Goal: Task Accomplishment & Management: Manage account settings

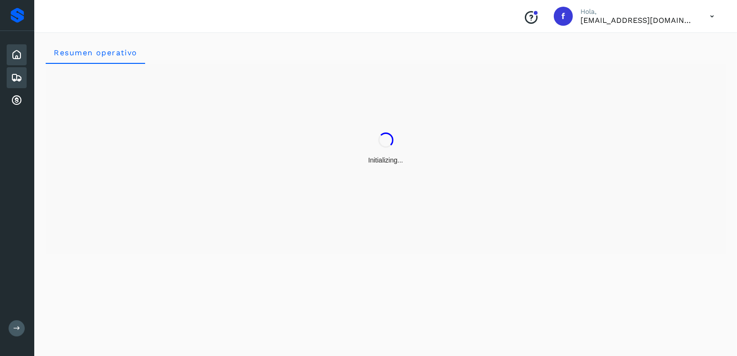
click at [21, 83] on div "Embarques" at bounding box center [17, 77] width 20 height 21
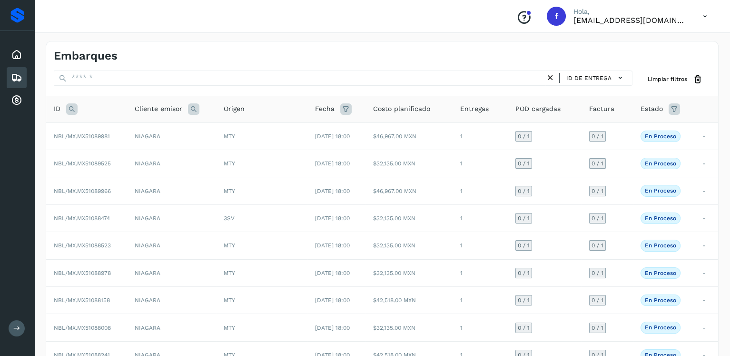
click at [71, 107] on icon at bounding box center [71, 108] width 11 height 11
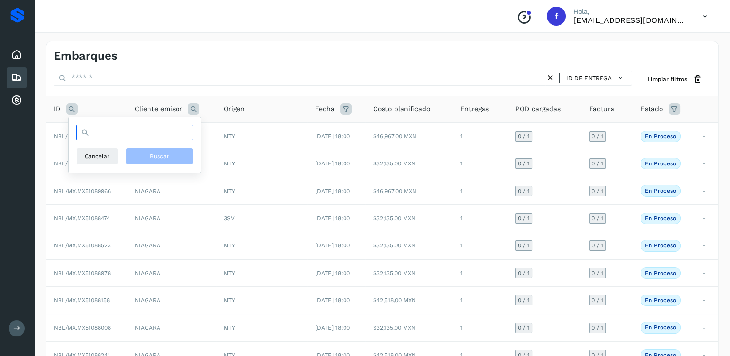
click at [105, 125] on input "text" at bounding box center [134, 132] width 117 height 15
type input "********"
click at [168, 161] on button "Buscar" at bounding box center [160, 156] width 68 height 17
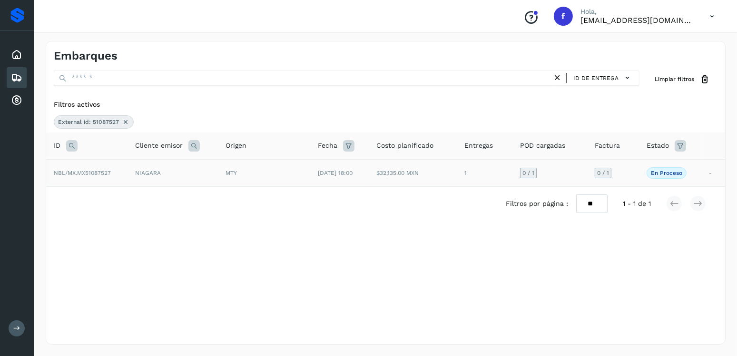
click at [368, 173] on td "10/oct/2025 18:00" at bounding box center [339, 172] width 59 height 27
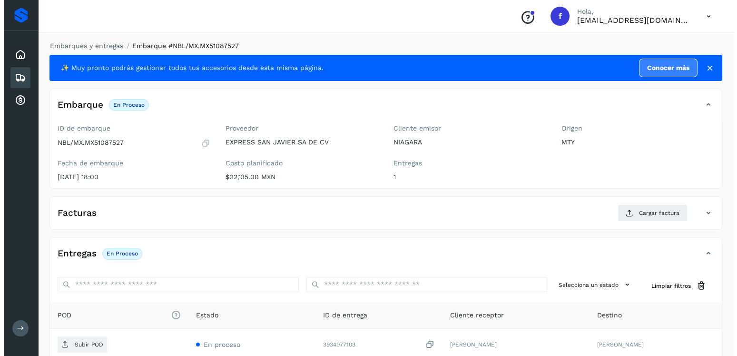
scroll to position [96, 0]
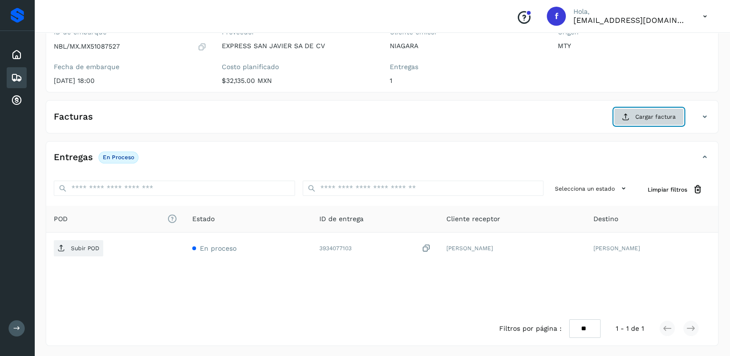
click at [648, 117] on span "Cargar factura" at bounding box center [655, 116] width 40 height 9
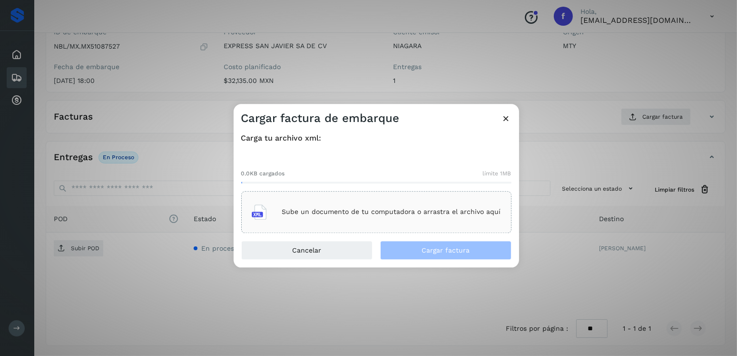
click at [398, 197] on div "Sube un documento de tu computadora o arrastra el archivo aquí" at bounding box center [376, 212] width 270 height 42
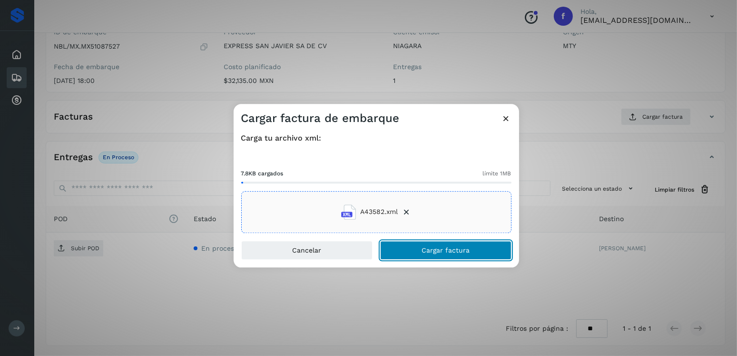
click at [445, 248] on span "Cargar factura" at bounding box center [446, 250] width 48 height 7
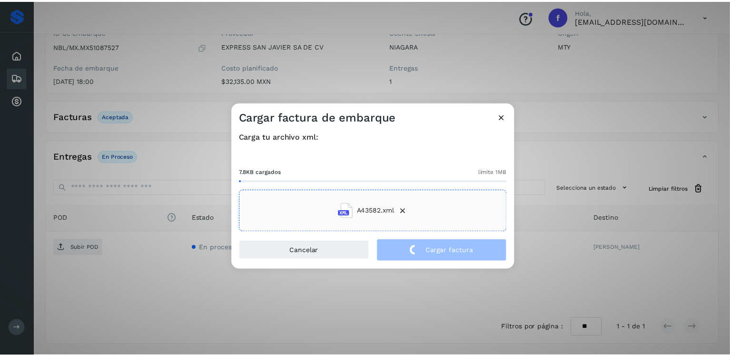
scroll to position [95, 0]
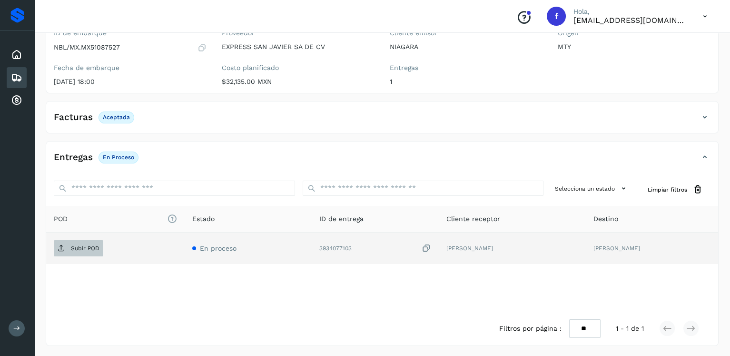
click at [100, 246] on span "Subir POD" at bounding box center [78, 247] width 49 height 15
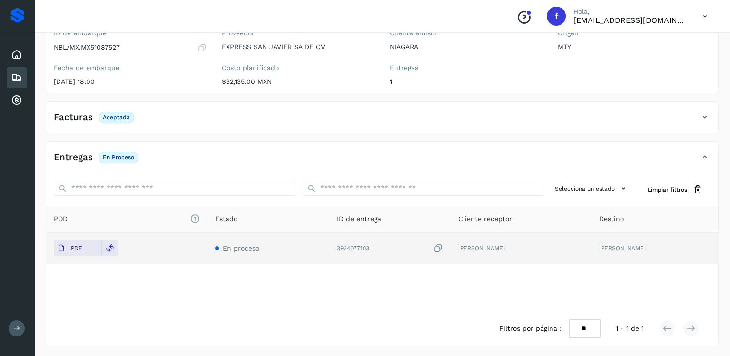
scroll to position [0, 0]
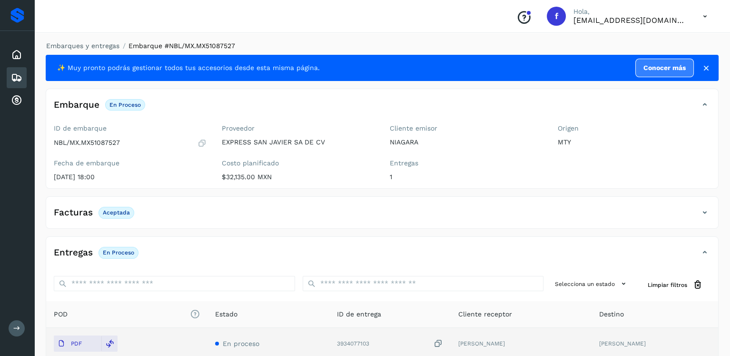
click at [11, 73] on icon at bounding box center [16, 77] width 11 height 11
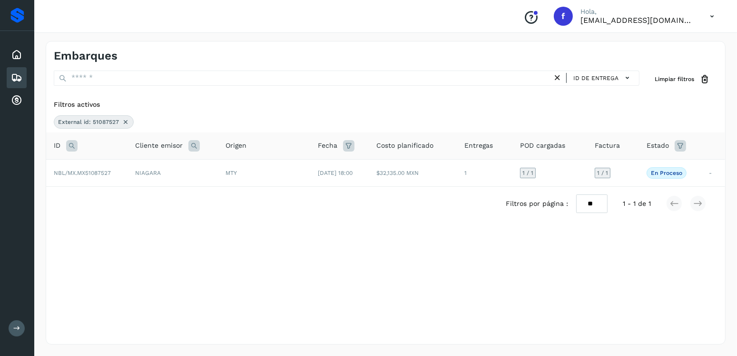
click at [24, 72] on div "Embarques" at bounding box center [17, 77] width 20 height 21
click at [122, 119] on icon at bounding box center [126, 122] width 8 height 8
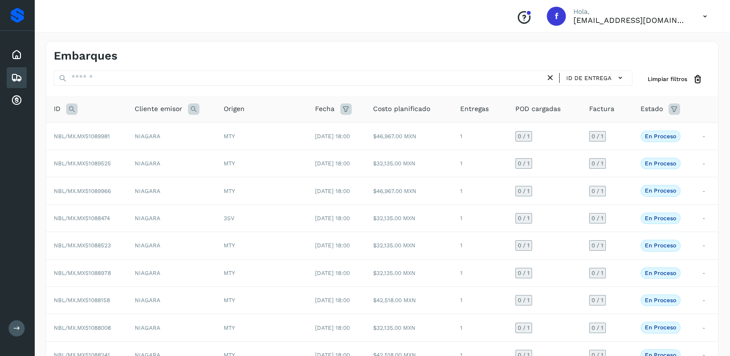
click at [72, 111] on icon at bounding box center [71, 108] width 11 height 11
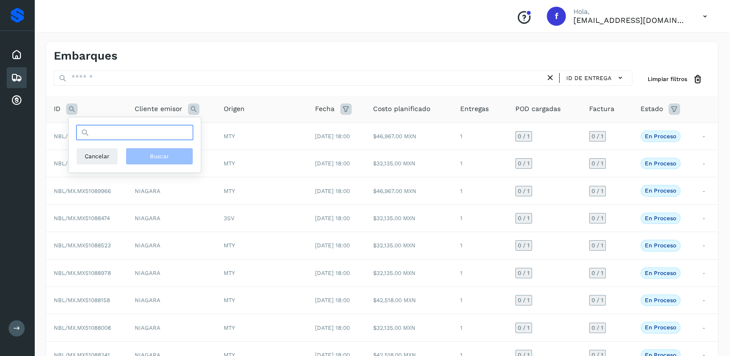
click at [128, 136] on input "text" at bounding box center [134, 132] width 117 height 15
type input "*"
type input "********"
click at [151, 152] on span "Buscar" at bounding box center [159, 156] width 19 height 9
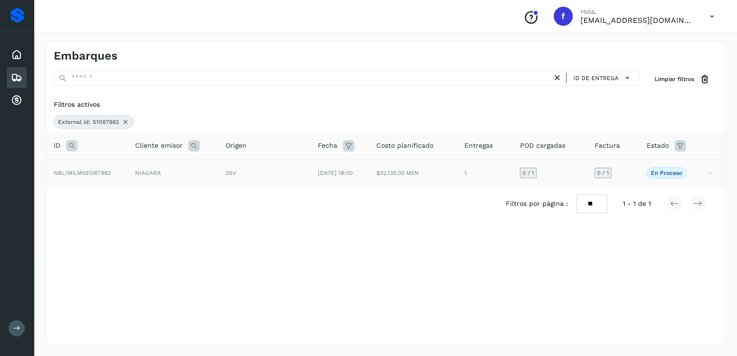
click at [297, 177] on td "3SV" at bounding box center [264, 172] width 92 height 27
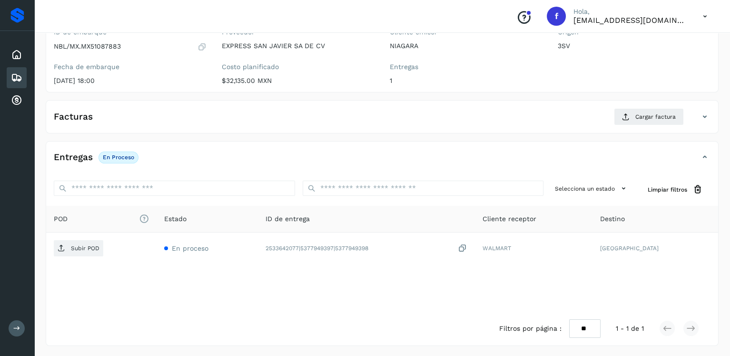
scroll to position [1, 0]
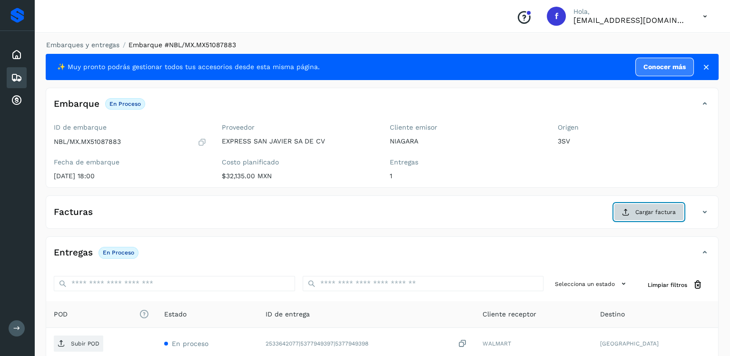
click at [652, 211] on span "Cargar factura" at bounding box center [655, 212] width 40 height 9
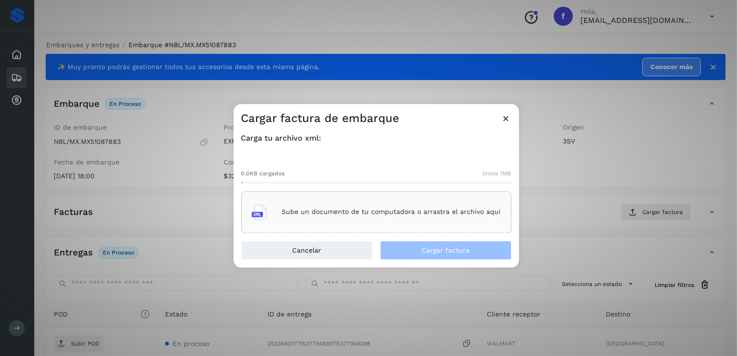
click at [432, 210] on p "Sube un documento de tu computadora o arrastra el archivo aquí" at bounding box center [391, 212] width 219 height 8
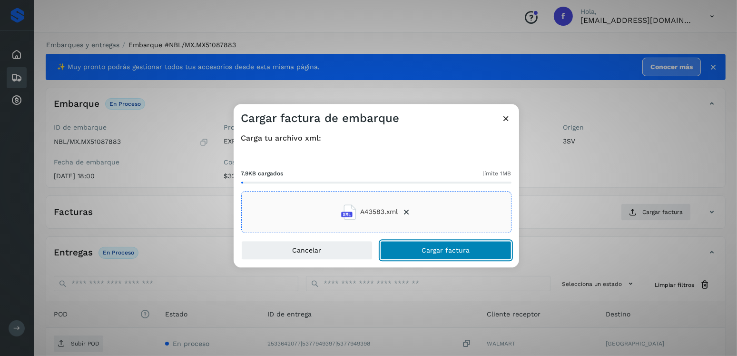
click at [436, 257] on button "Cargar factura" at bounding box center [445, 249] width 131 height 19
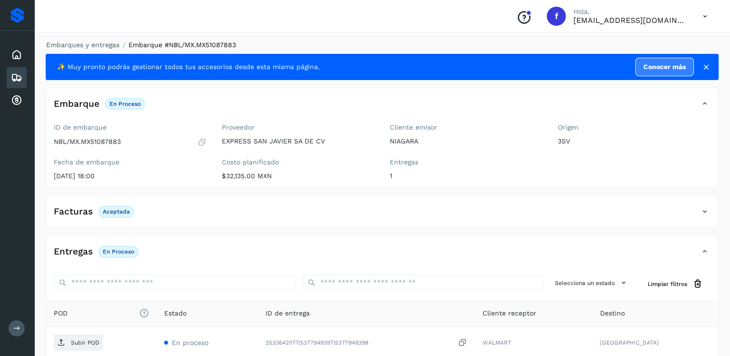
scroll to position [95, 0]
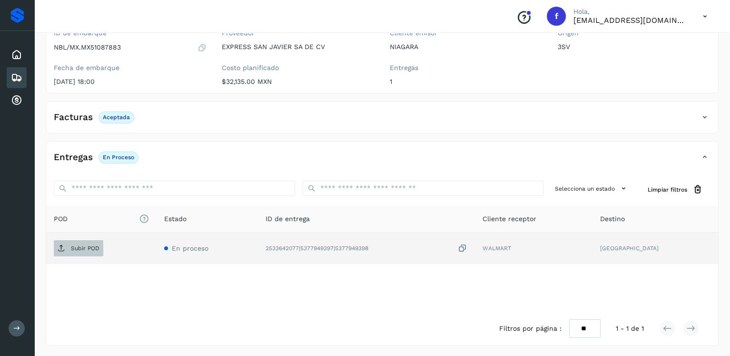
click at [102, 243] on span "Subir POD" at bounding box center [78, 247] width 49 height 15
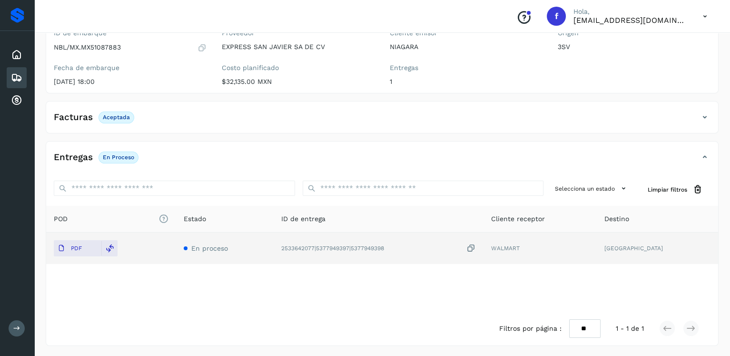
click at [18, 73] on icon at bounding box center [16, 77] width 11 height 11
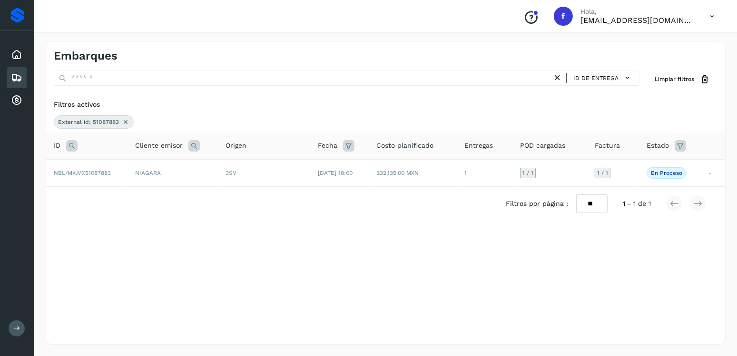
click at [123, 118] on icon at bounding box center [126, 122] width 8 height 8
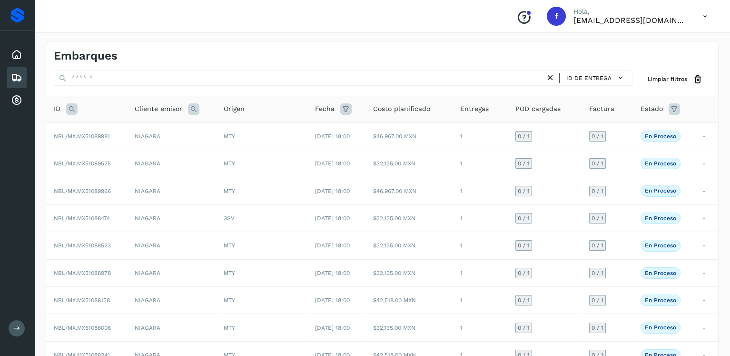
click at [73, 109] on icon at bounding box center [71, 108] width 11 height 11
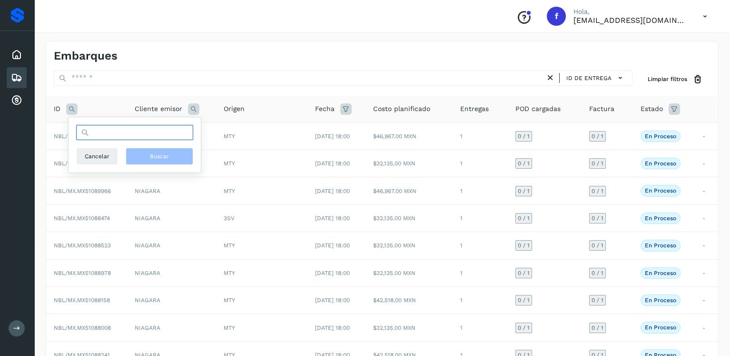
click at [120, 130] on input "text" at bounding box center [134, 132] width 117 height 15
type input "********"
click at [146, 151] on button "Buscar" at bounding box center [160, 156] width 68 height 17
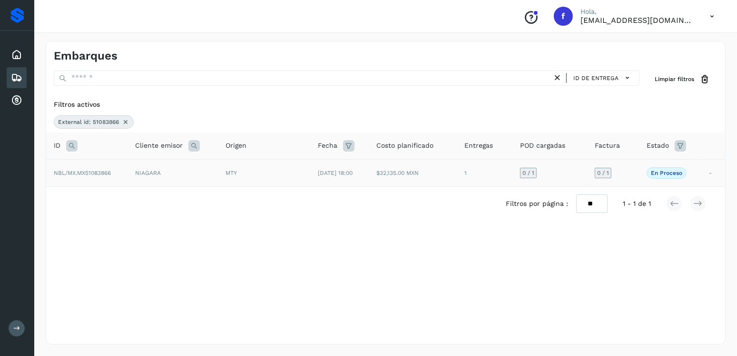
click at [352, 181] on td "30/sep/2025 18:00" at bounding box center [339, 172] width 59 height 27
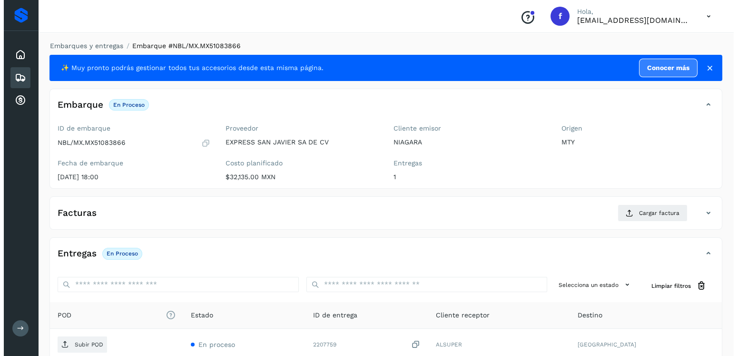
scroll to position [96, 0]
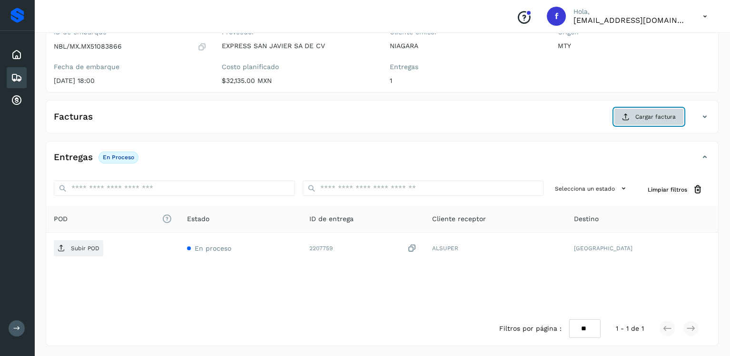
click at [637, 121] on button "Cargar factura" at bounding box center [649, 116] width 70 height 17
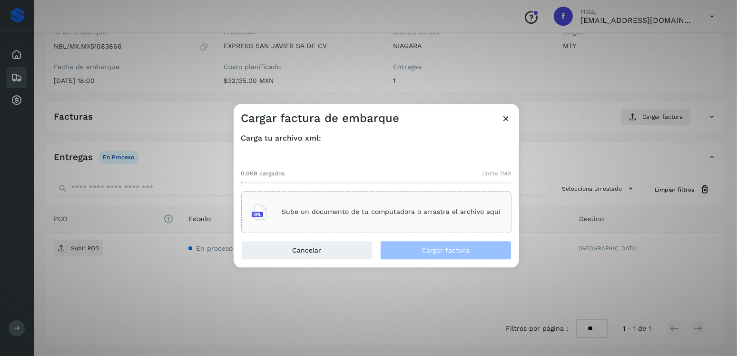
click at [429, 208] on p "Sube un documento de tu computadora o arrastra el archivo aquí" at bounding box center [391, 212] width 219 height 8
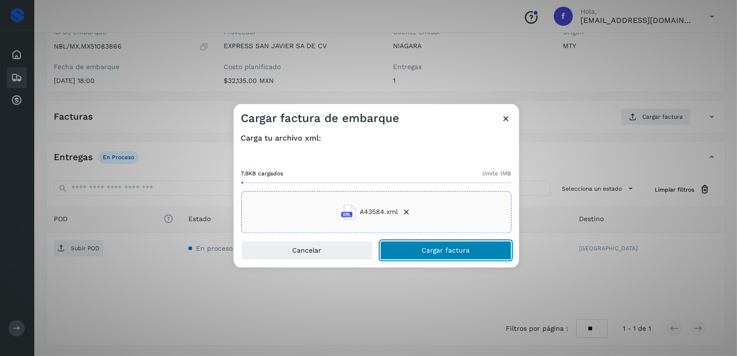
click at [428, 245] on button "Cargar factura" at bounding box center [445, 249] width 131 height 19
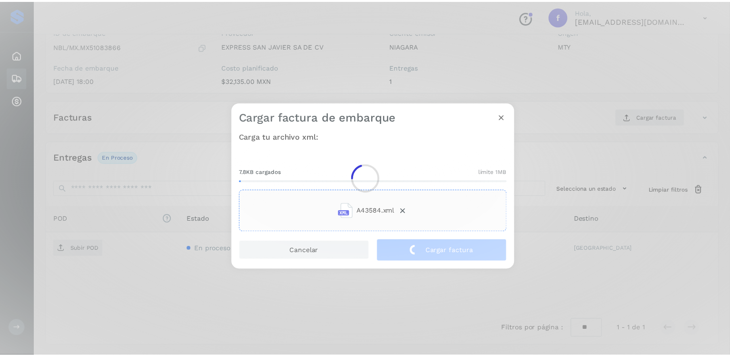
scroll to position [95, 0]
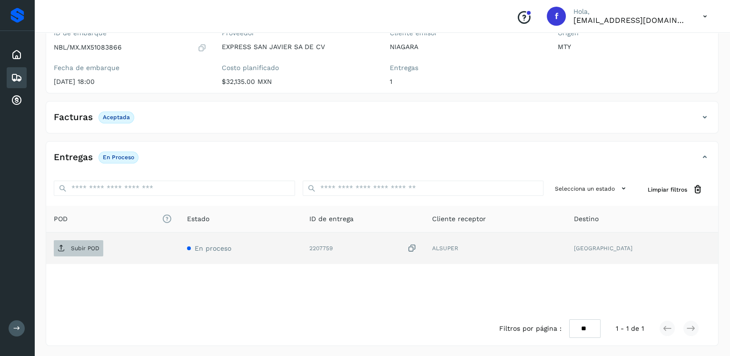
click at [89, 247] on p "Subir POD" at bounding box center [85, 248] width 29 height 7
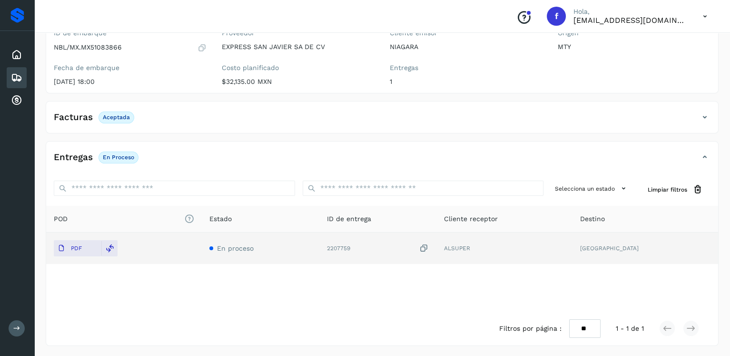
click at [12, 72] on icon at bounding box center [16, 77] width 11 height 11
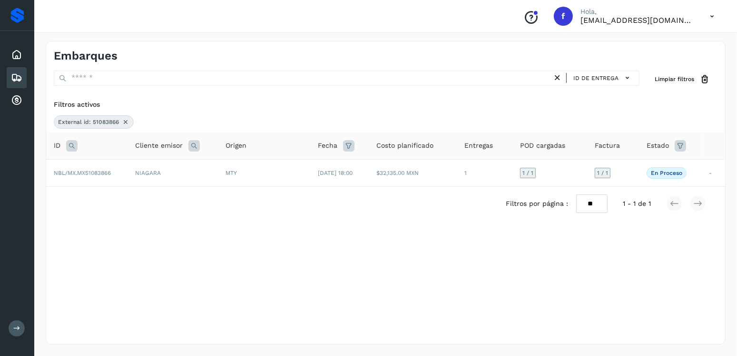
click at [122, 119] on icon at bounding box center [126, 122] width 8 height 8
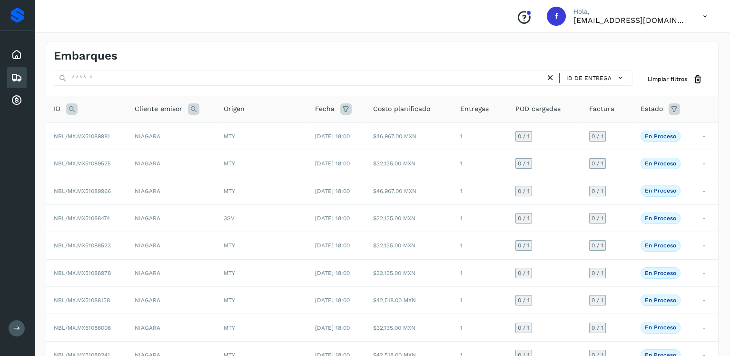
click at [69, 109] on icon at bounding box center [71, 108] width 11 height 11
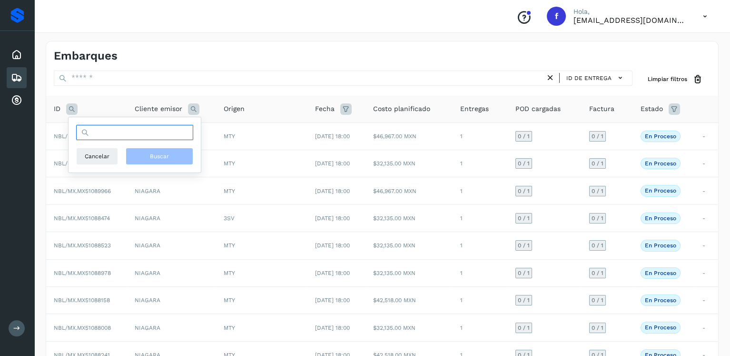
click at [103, 125] on input "text" at bounding box center [134, 132] width 117 height 15
type input "********"
click at [145, 159] on button "Buscar" at bounding box center [160, 156] width 68 height 17
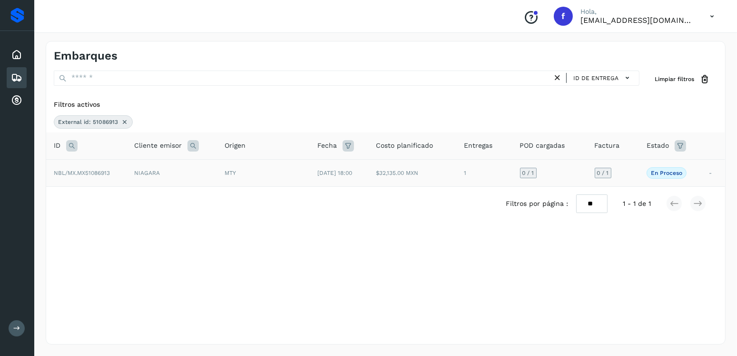
click at [362, 177] on td "10/oct/2025 18:00" at bounding box center [339, 172] width 59 height 27
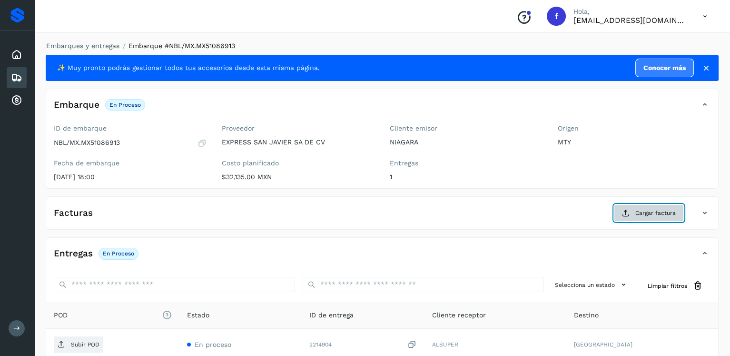
click at [643, 215] on span "Cargar factura" at bounding box center [655, 212] width 40 height 9
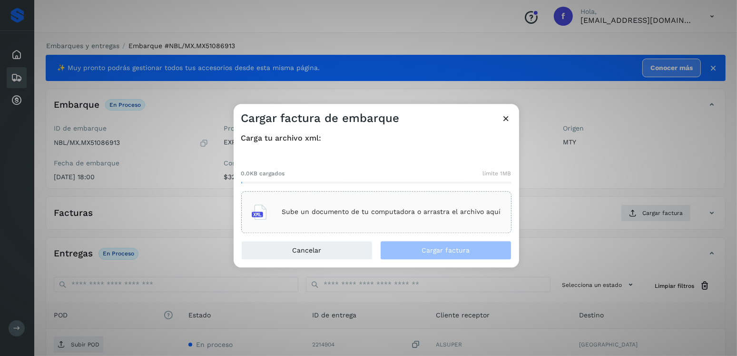
click at [434, 216] on div "Sube un documento de tu computadora o arrastra el archivo aquí" at bounding box center [376, 212] width 249 height 26
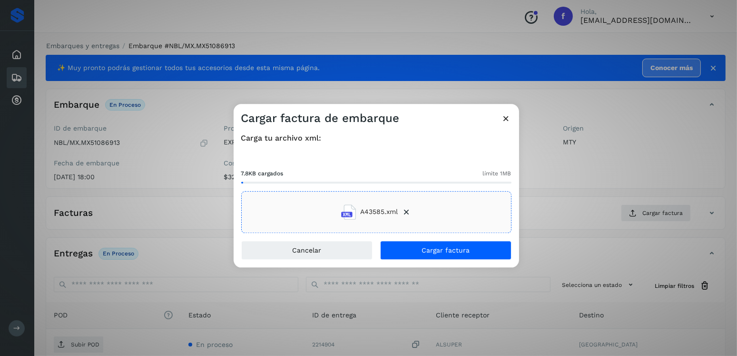
click at [469, 261] on div "Cancelar Cargar factura" at bounding box center [377, 253] width 286 height 27
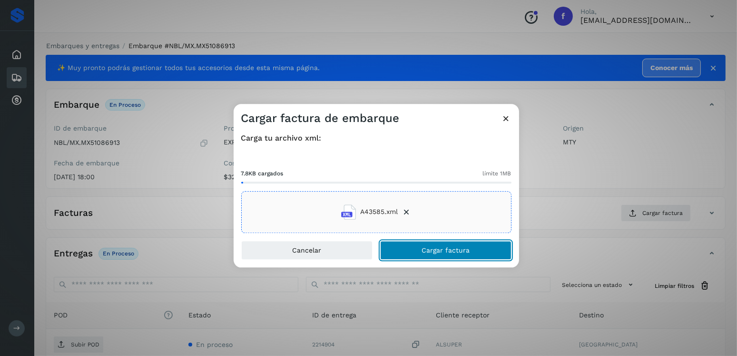
click at [471, 258] on button "Cargar factura" at bounding box center [445, 249] width 131 height 19
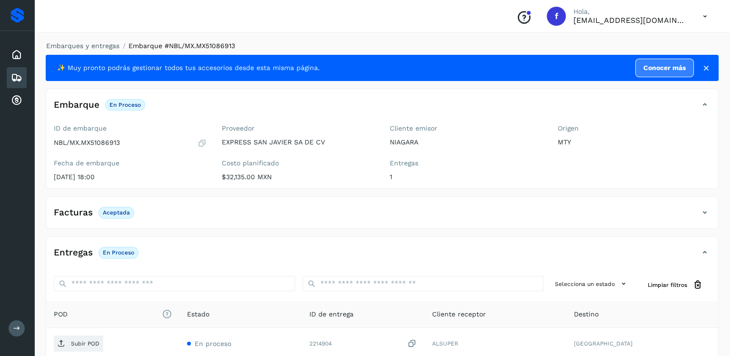
scroll to position [95, 0]
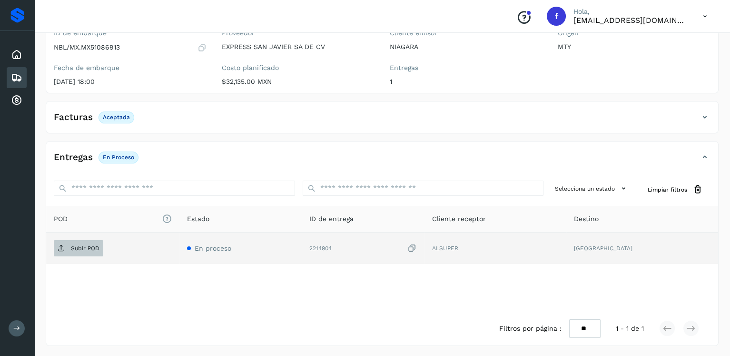
click at [72, 245] on p "Subir POD" at bounding box center [85, 248] width 29 height 7
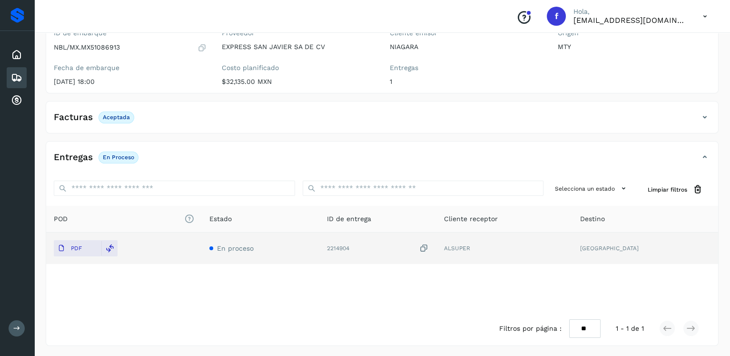
click at [16, 70] on div "Embarques" at bounding box center [17, 77] width 20 height 21
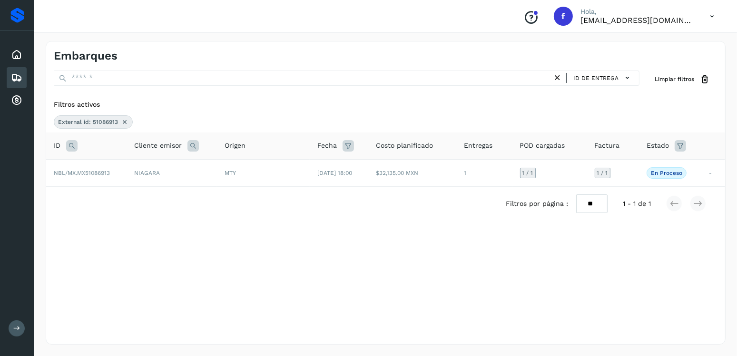
click at [123, 118] on icon at bounding box center [125, 122] width 8 height 8
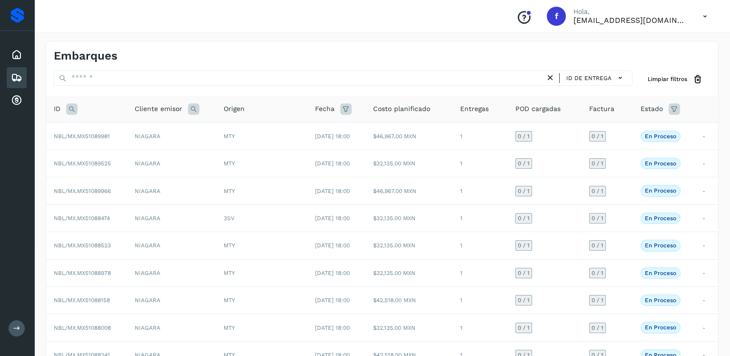
click at [65, 109] on div "ID" at bounding box center [87, 108] width 66 height 11
click at [70, 108] on icon at bounding box center [71, 108] width 11 height 11
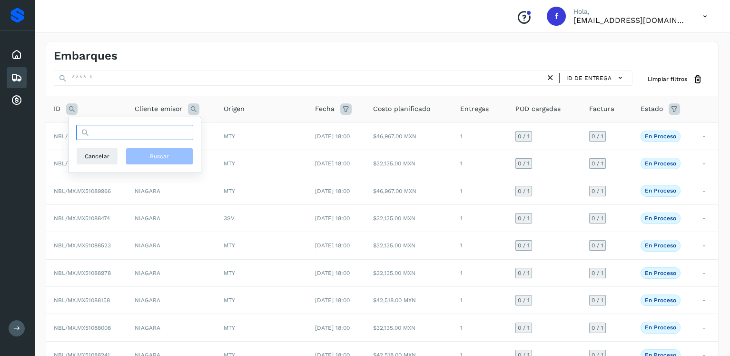
drag, startPoint x: 117, startPoint y: 133, endPoint x: 122, endPoint y: 127, distance: 7.7
click at [117, 133] on input "text" at bounding box center [134, 132] width 117 height 15
type input "********"
click at [148, 145] on div "******** Cancelar Buscar" at bounding box center [134, 145] width 117 height 40
click at [153, 148] on button "Buscar" at bounding box center [160, 156] width 68 height 17
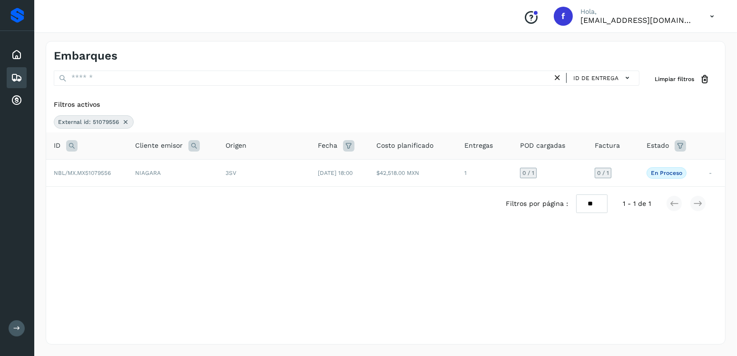
click at [125, 117] on div "External id: 51079556" at bounding box center [94, 121] width 80 height 13
click at [124, 118] on icon at bounding box center [126, 122] width 8 height 8
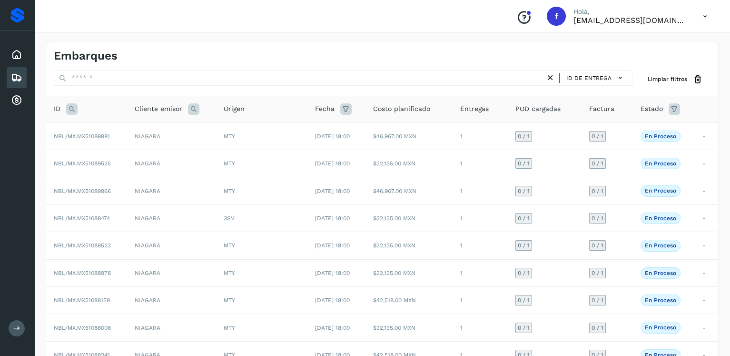
click at [74, 107] on icon at bounding box center [71, 108] width 11 height 11
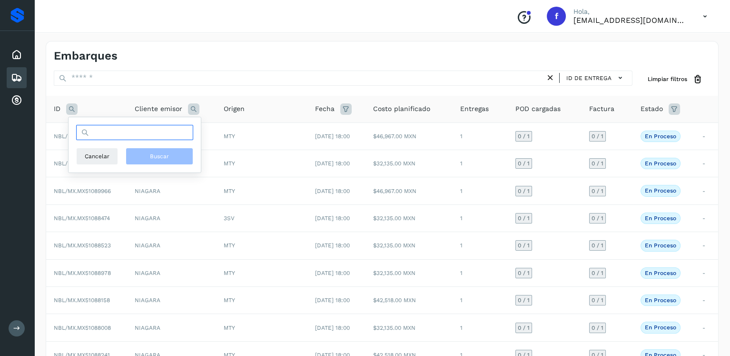
click at [124, 129] on input "text" at bounding box center [134, 132] width 117 height 15
type input "********"
click at [148, 158] on button "Buscar" at bounding box center [160, 156] width 68 height 17
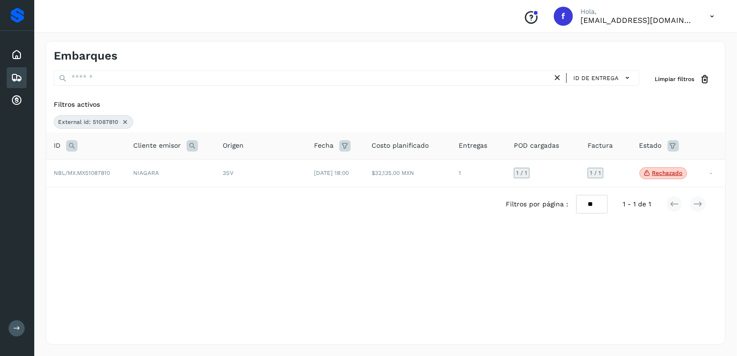
click at [121, 119] on icon at bounding box center [125, 122] width 8 height 8
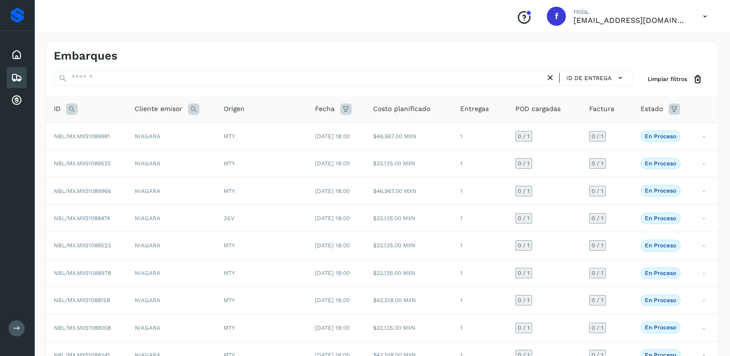
click at [680, 108] on icon at bounding box center [674, 108] width 11 height 11
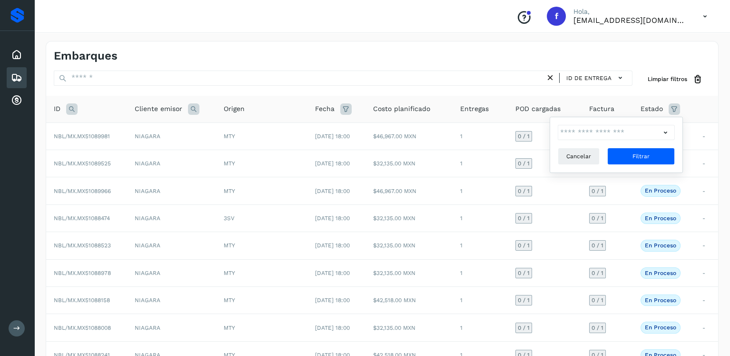
click at [664, 131] on icon at bounding box center [666, 133] width 10 height 10
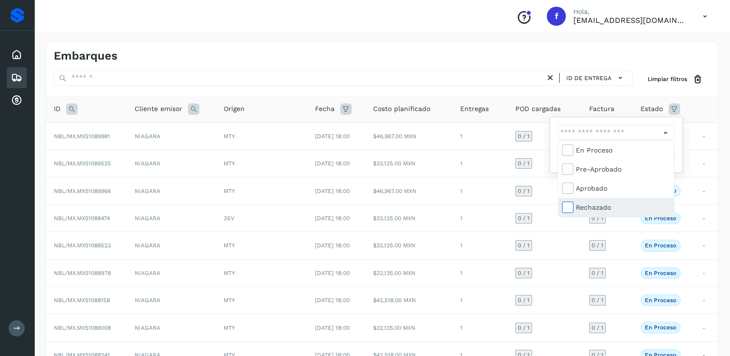
click at [569, 210] on icon at bounding box center [568, 207] width 10 height 10
type input "**********"
click at [679, 138] on div at bounding box center [365, 178] width 730 height 356
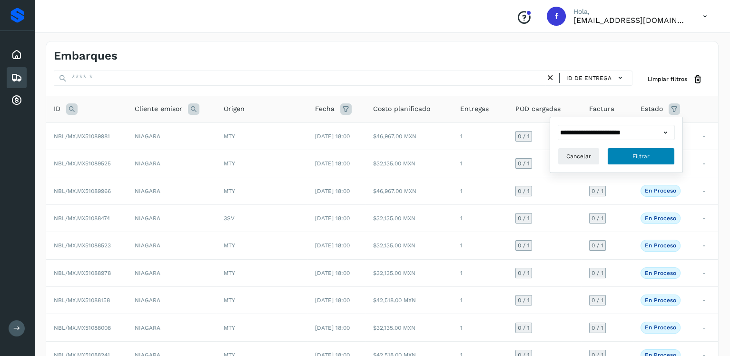
click at [669, 154] on button "Filtrar" at bounding box center [641, 156] width 68 height 17
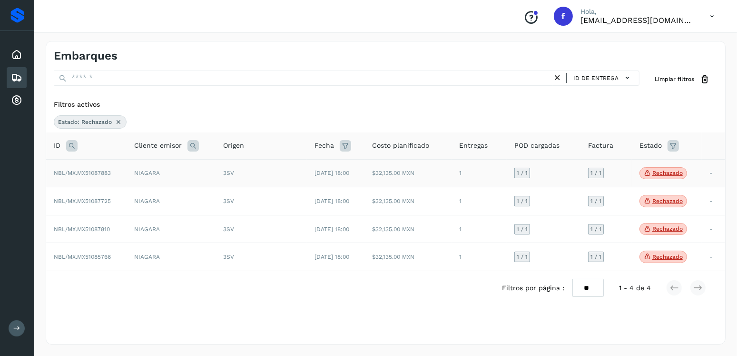
click at [666, 170] on p "Rechazado" at bounding box center [667, 172] width 30 height 7
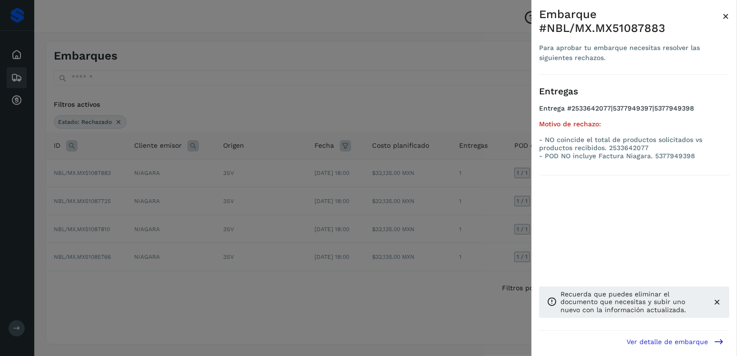
click at [442, 221] on div at bounding box center [368, 178] width 737 height 356
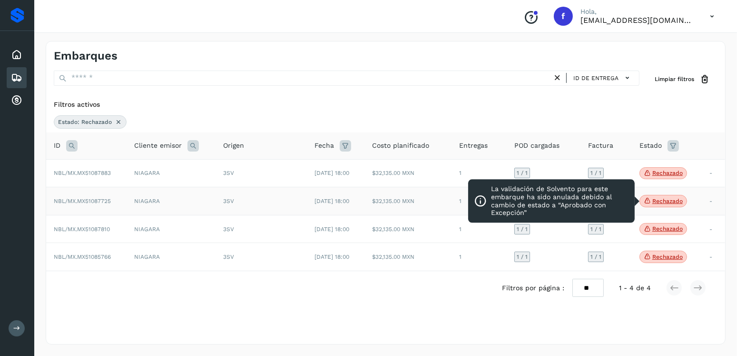
click at [663, 202] on p "Rechazado" at bounding box center [667, 201] width 30 height 7
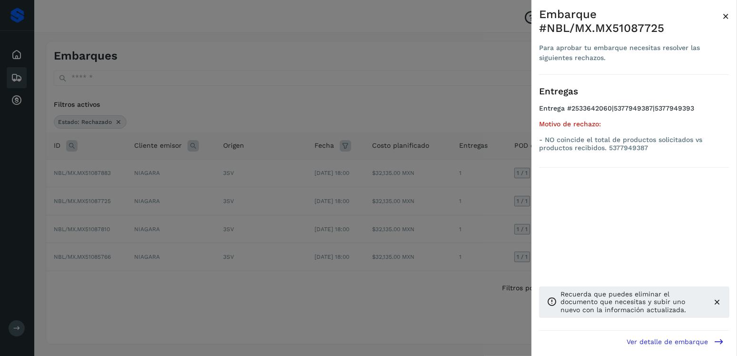
click at [333, 194] on div at bounding box center [368, 178] width 737 height 356
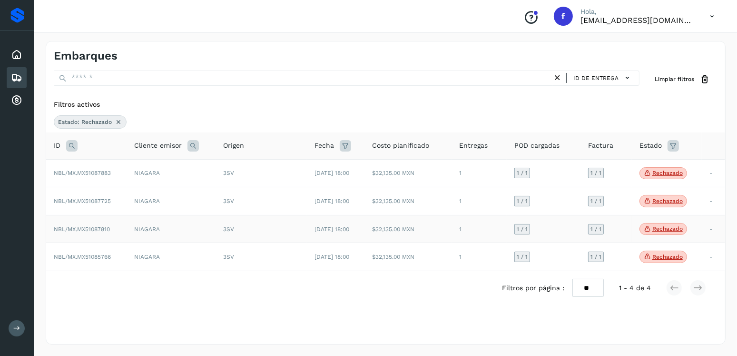
click at [663, 232] on p "Rechazado" at bounding box center [667, 228] width 30 height 7
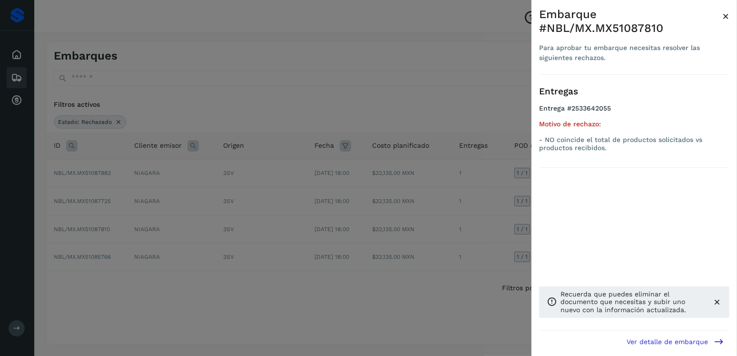
click at [405, 197] on div at bounding box center [368, 178] width 737 height 356
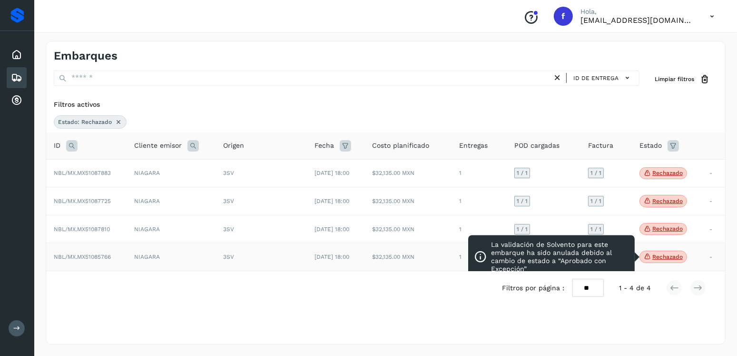
click at [655, 253] on p "Rechazado" at bounding box center [667, 256] width 30 height 7
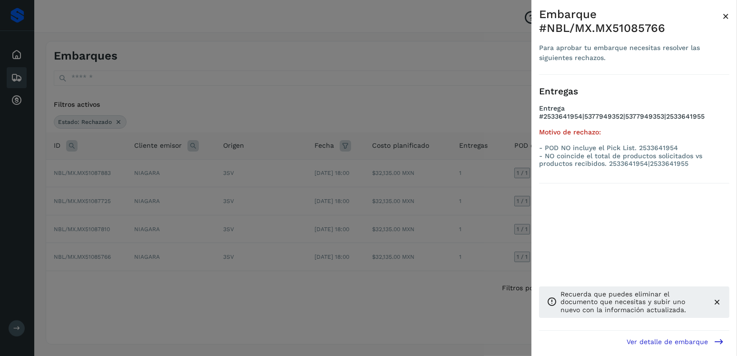
click at [369, 176] on div at bounding box center [368, 178] width 737 height 356
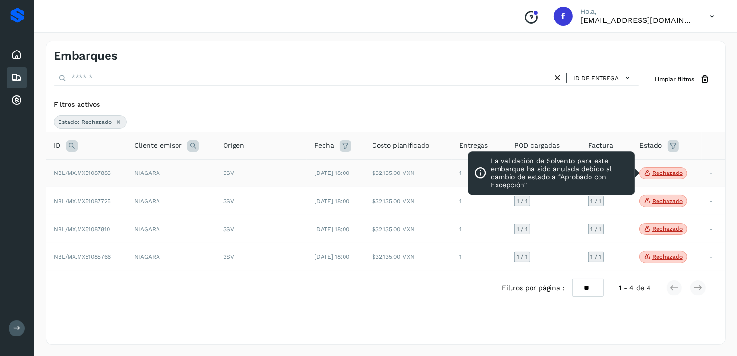
click at [656, 169] on p "Rechazado" at bounding box center [667, 172] width 30 height 7
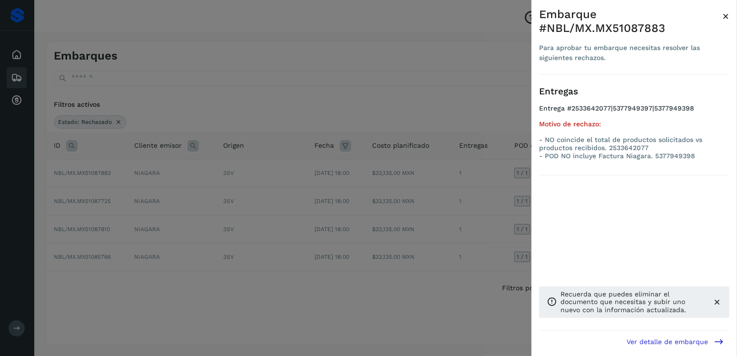
click at [429, 181] on div at bounding box center [368, 178] width 737 height 356
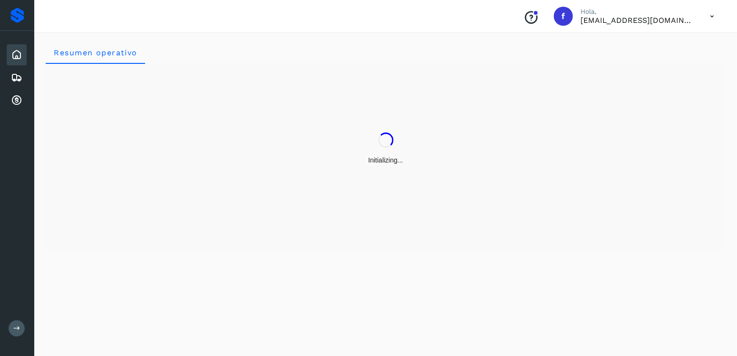
click at [716, 14] on icon at bounding box center [712, 17] width 20 height 20
click at [660, 44] on div "Cerrar sesión" at bounding box center [664, 43] width 113 height 18
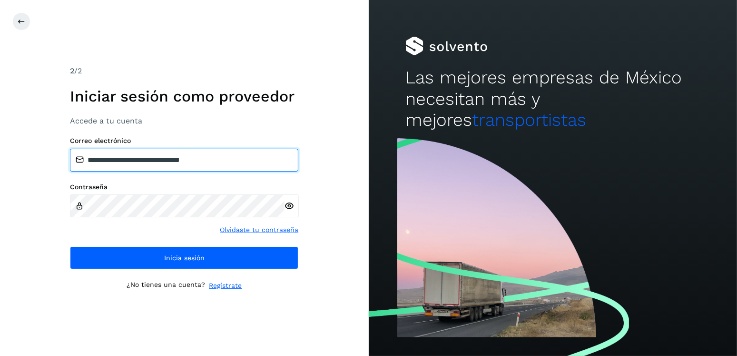
drag, startPoint x: 231, startPoint y: 159, endPoint x: 137, endPoint y: 161, distance: 94.7
click at [138, 161] on input "**********" at bounding box center [184, 159] width 228 height 23
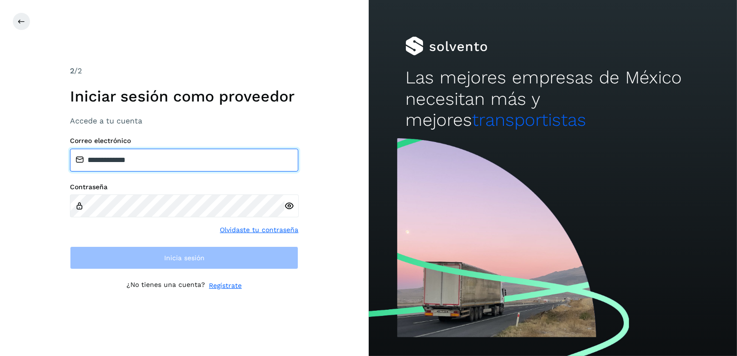
type input "**********"
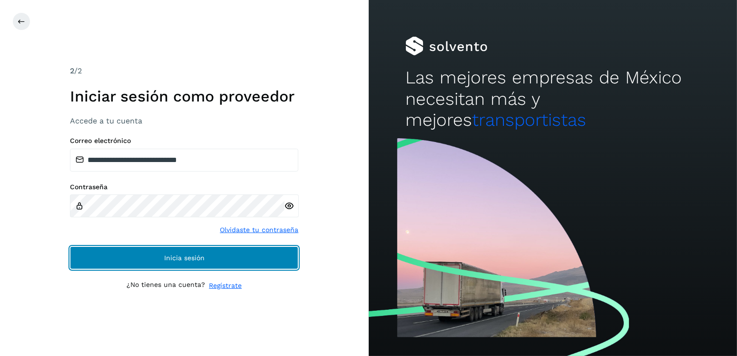
click at [217, 257] on button "Inicia sesión" at bounding box center [184, 257] width 228 height 23
